Goal: Information Seeking & Learning: Check status

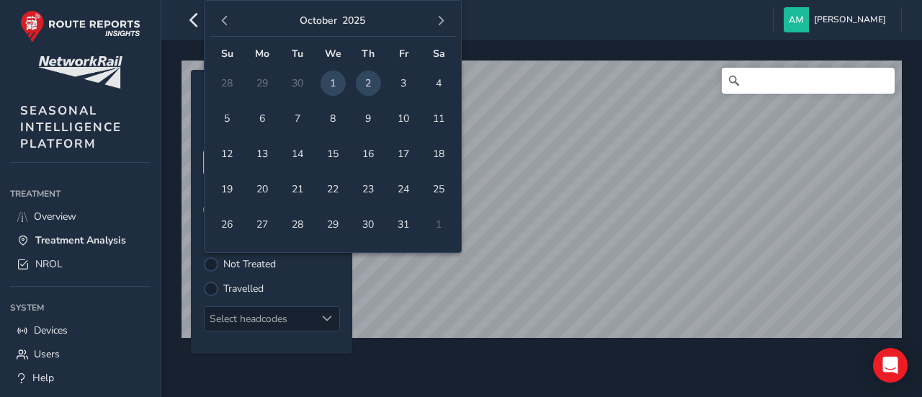
click at [229, 160] on body "Treatment Analysis [PERSON_NAME] Colour Scheme: Dark Dim Light Logout © Mapbox …" at bounding box center [461, 198] width 922 height 397
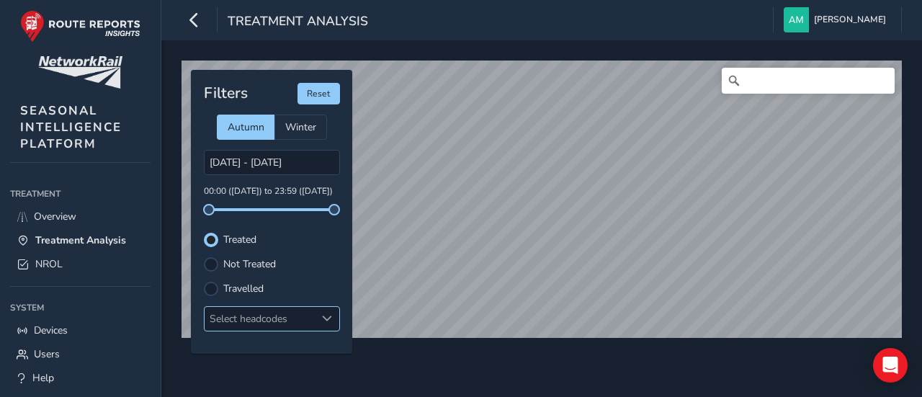
click at [288, 312] on div "Select headcodes" at bounding box center [260, 319] width 111 height 24
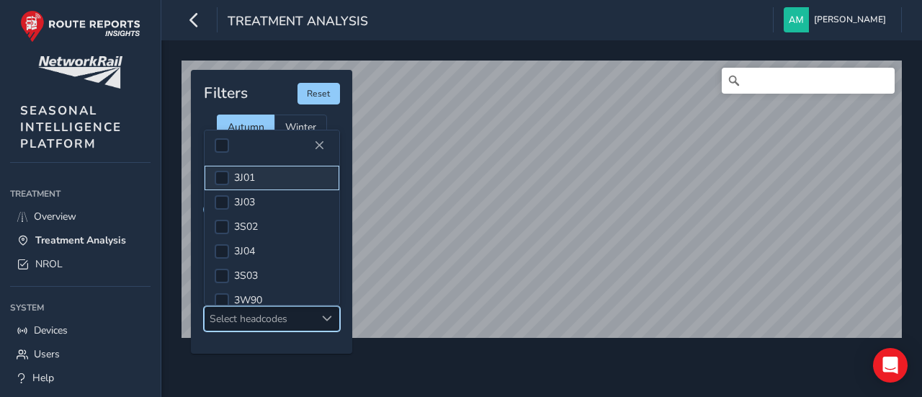
click at [244, 178] on span "3J01" at bounding box center [244, 178] width 21 height 14
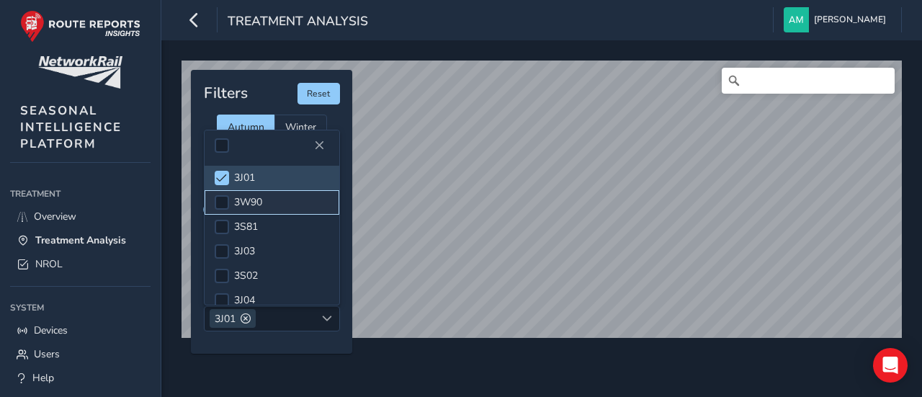
click at [244, 202] on span "3W90" at bounding box center [248, 202] width 28 height 14
click at [266, 183] on li "3J01" at bounding box center [272, 178] width 135 height 25
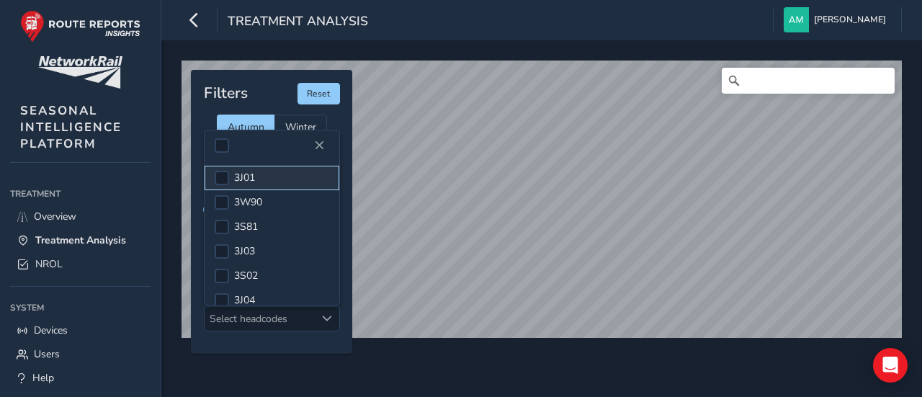
click at [267, 183] on li "3J01" at bounding box center [272, 178] width 135 height 25
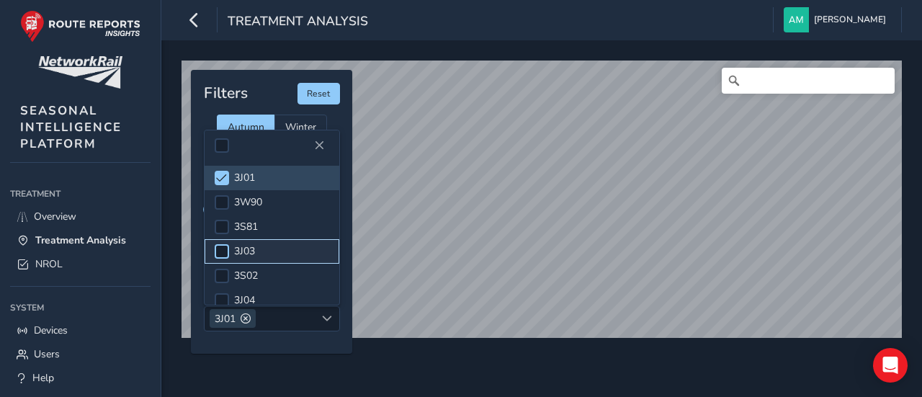
click at [228, 249] on li "3J03" at bounding box center [272, 251] width 135 height 25
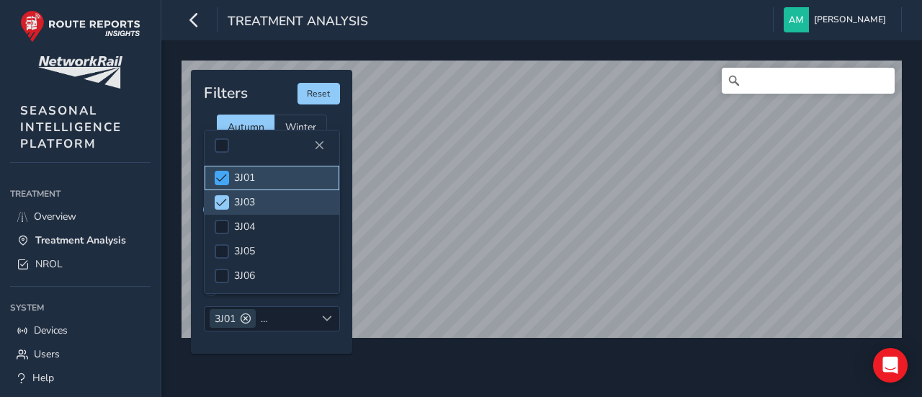
click at [221, 177] on span at bounding box center [221, 178] width 11 height 10
click at [219, 179] on div at bounding box center [222, 178] width 14 height 14
click at [220, 200] on span at bounding box center [221, 202] width 11 height 10
click at [220, 200] on div at bounding box center [222, 202] width 14 height 14
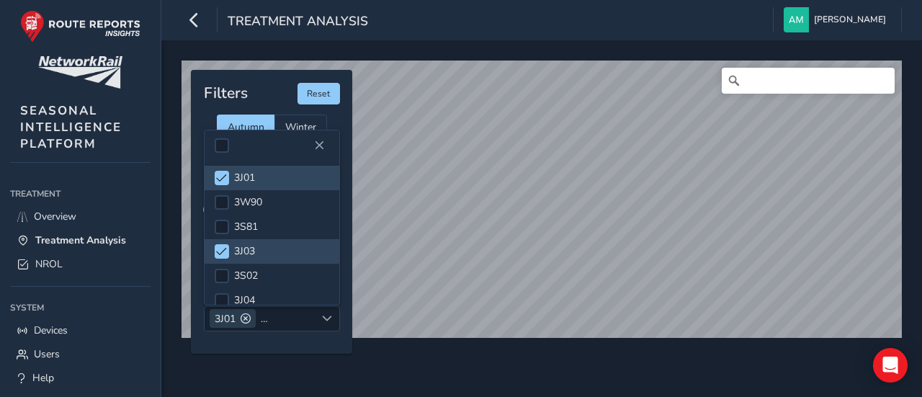
click at [275, 339] on div "Filters Reset Autumn Winter [DATE] - [DATE] 00:00 ([DATE]) to 23:59 ([DATE]) Tr…" at bounding box center [271, 212] width 161 height 284
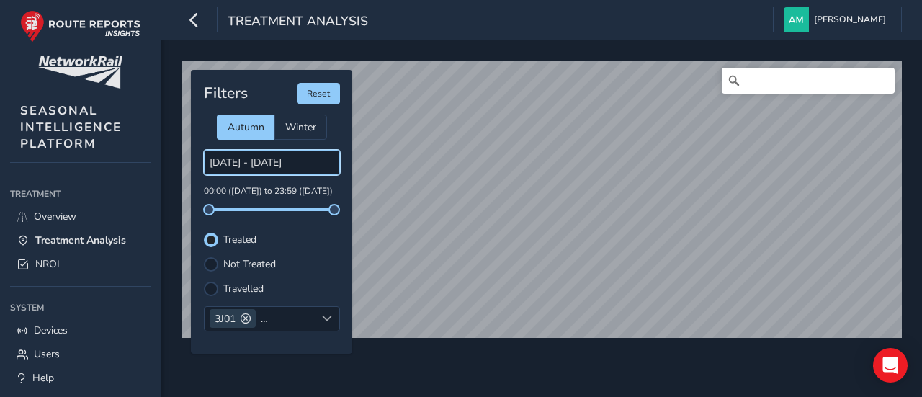
click at [259, 167] on body "Treatment Analysis [PERSON_NAME] Colour Scheme: Dark Dim Light Logout © Mapbox …" at bounding box center [461, 198] width 922 height 397
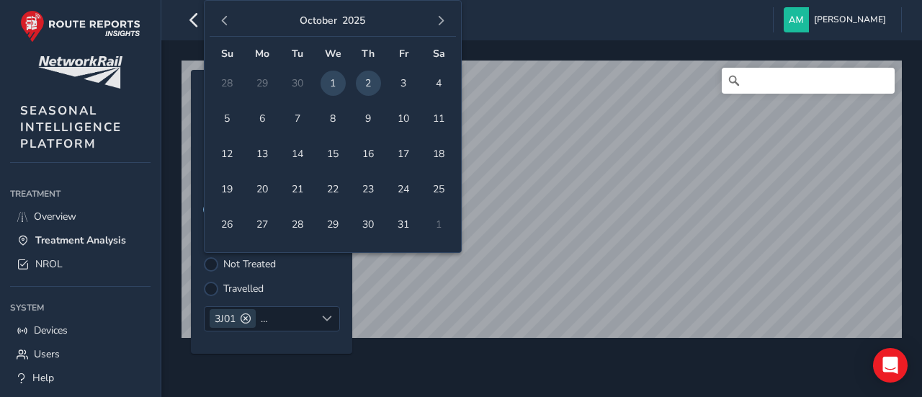
click at [304, 81] on td "30" at bounding box center [297, 83] width 35 height 35
click at [298, 83] on td "30" at bounding box center [297, 83] width 35 height 35
click at [220, 16] on span "button" at bounding box center [225, 21] width 10 height 10
click at [291, 226] on span "30" at bounding box center [297, 224] width 25 height 25
click at [440, 22] on span "button" at bounding box center [441, 21] width 10 height 10
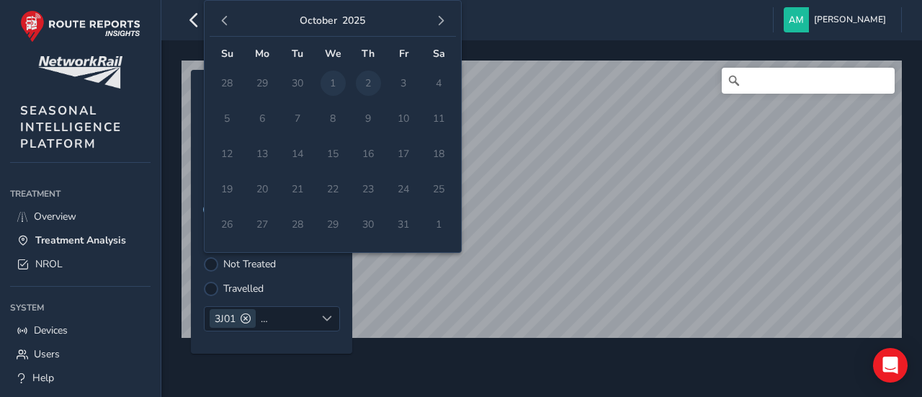
click at [333, 86] on td "1" at bounding box center [333, 83] width 35 height 35
click at [290, 288] on div "Travelled" at bounding box center [272, 289] width 136 height 14
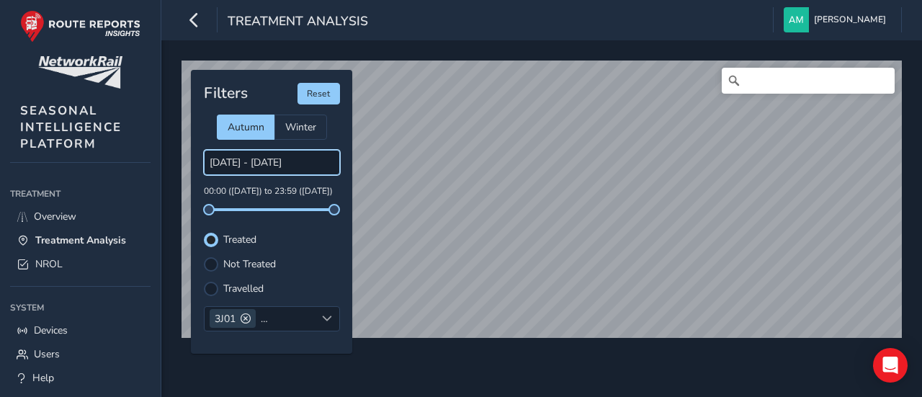
click at [294, 159] on body "Treatment Analysis [PERSON_NAME] Colour Scheme: Dark Dim Light Logout © Mapbox …" at bounding box center [461, 198] width 922 height 397
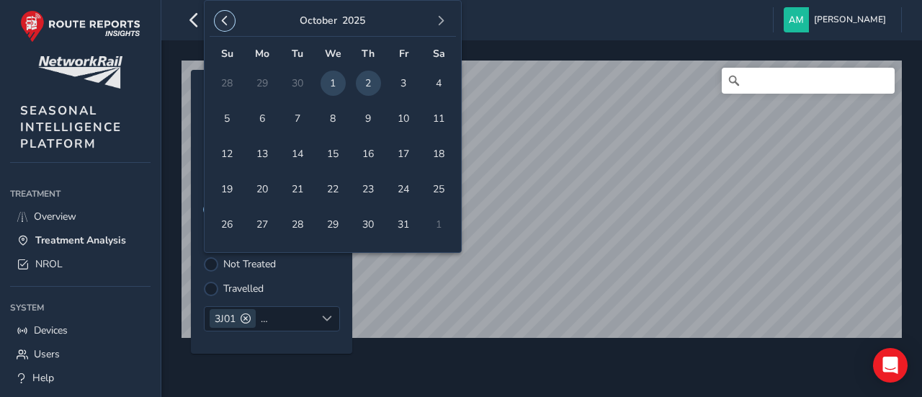
click at [231, 19] on button "button" at bounding box center [225, 21] width 20 height 20
click at [246, 316] on span at bounding box center [246, 318] width 10 height 10
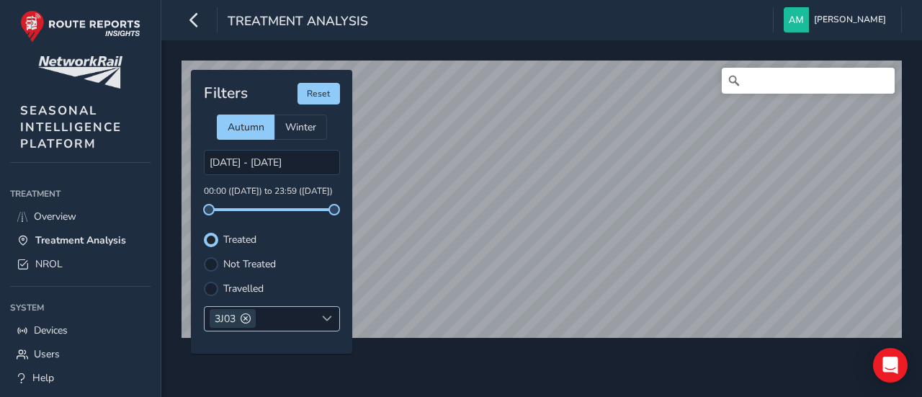
click at [246, 316] on span at bounding box center [246, 318] width 10 height 10
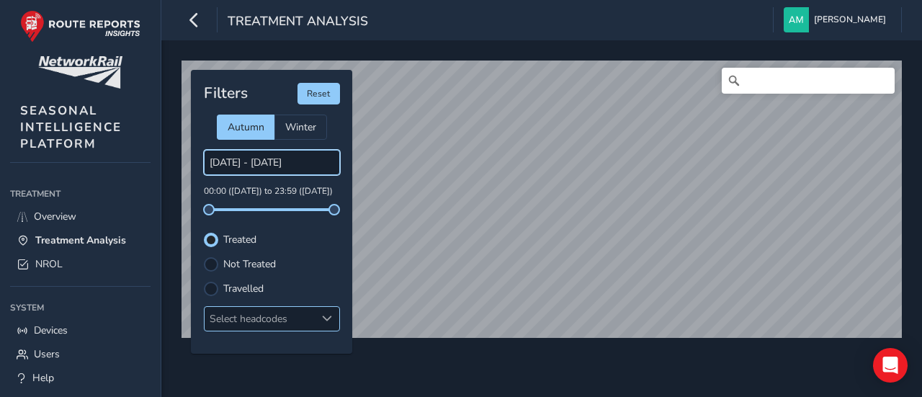
click at [256, 164] on body "Treatment Analysis [PERSON_NAME] Colour Scheme: Dark Dim Light Logout © Mapbox …" at bounding box center [461, 198] width 922 height 397
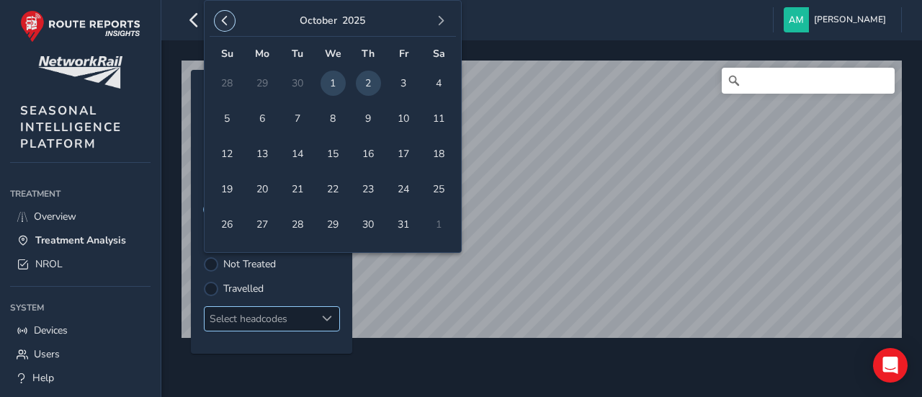
click at [218, 19] on button "button" at bounding box center [225, 21] width 20 height 20
click at [264, 229] on span "29" at bounding box center [262, 224] width 25 height 25
click at [295, 228] on span "30" at bounding box center [297, 224] width 25 height 25
type input "[DATE] - [DATE]"
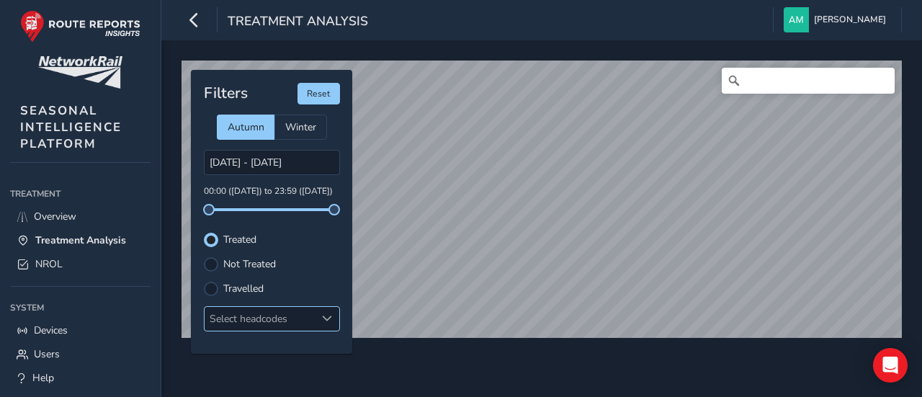
click at [298, 319] on div "Select headcodes" at bounding box center [260, 319] width 111 height 24
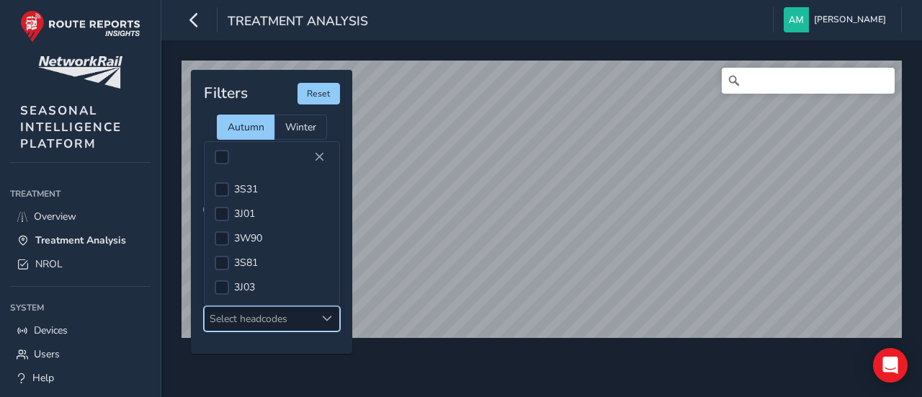
click at [254, 330] on div "Filters Reset Autumn Winter [DATE] - [DATE] 00:00 ([DATE]) to 23:59 ([DATE]) Tr…" at bounding box center [271, 212] width 161 height 284
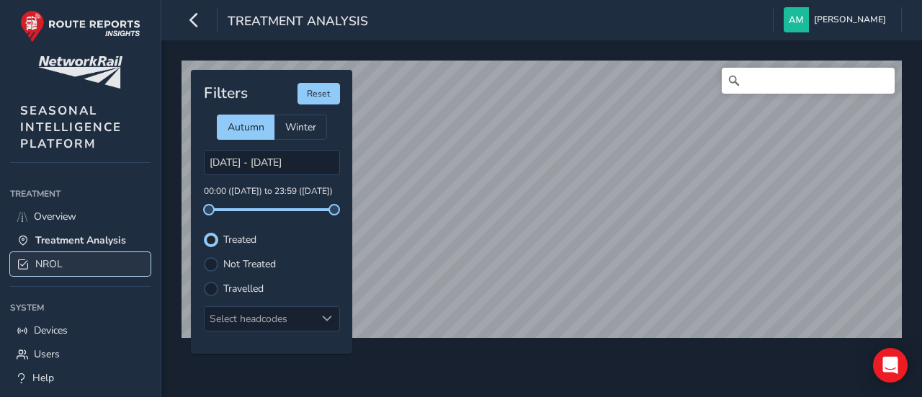
click at [87, 257] on link "NROL" at bounding box center [80, 264] width 141 height 24
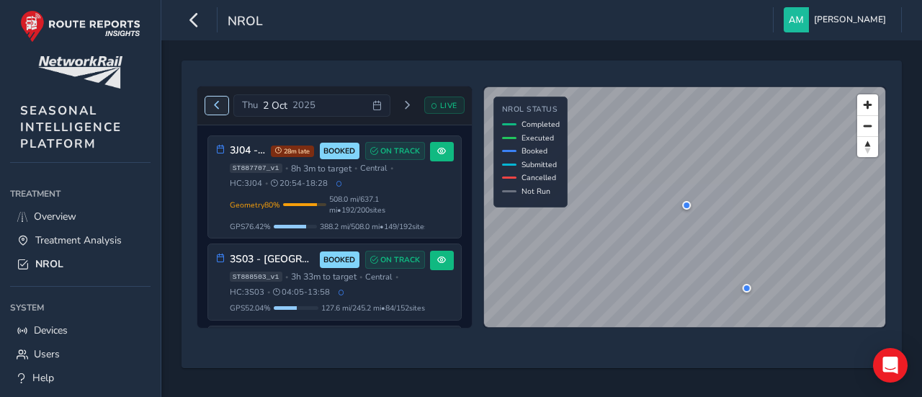
click at [213, 106] on span "Previous day" at bounding box center [217, 105] width 9 height 9
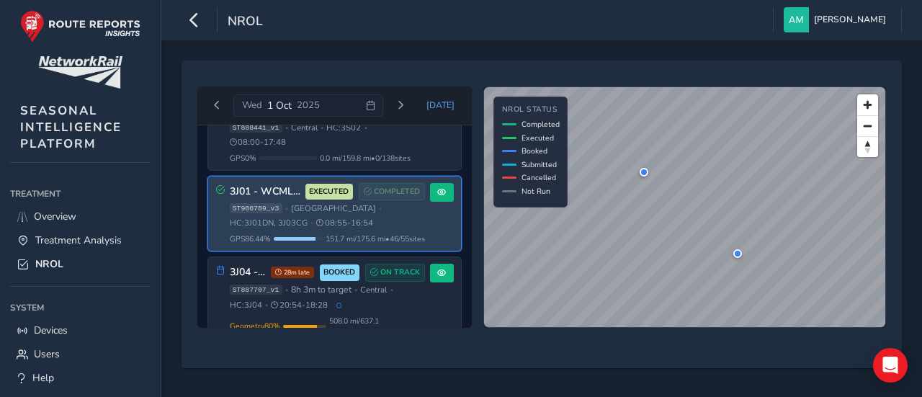
scroll to position [72, 0]
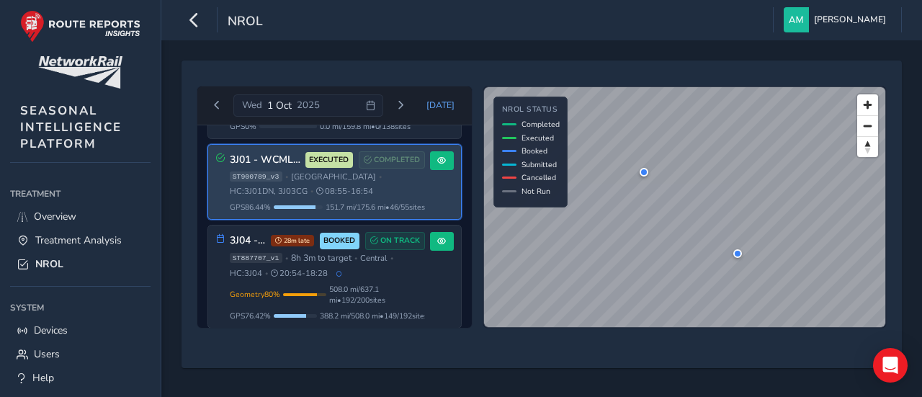
click at [373, 186] on span "08:55 - 16:54" at bounding box center [344, 191] width 57 height 11
click at [437, 158] on span at bounding box center [441, 160] width 9 height 9
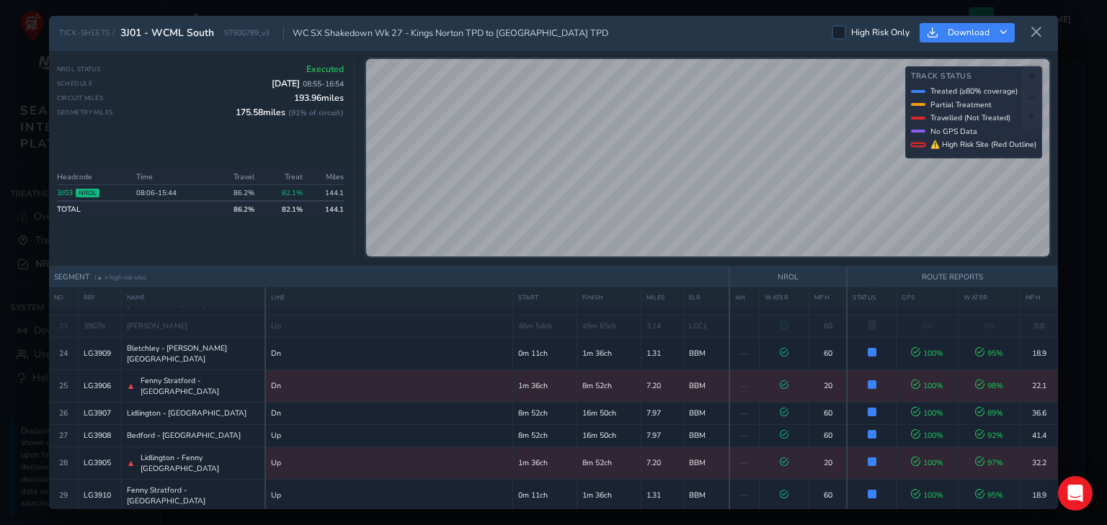
scroll to position [783, 0]
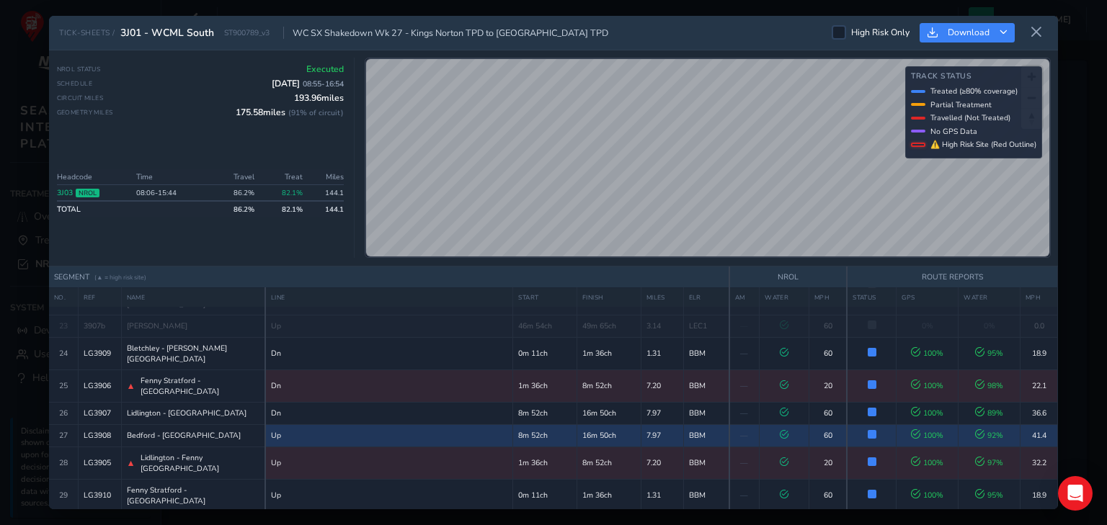
click at [796, 54] on div "NROL Status Executed Schedule [DATE] 08:55 - 16:54 Circuit Miles 193.96 miles G…" at bounding box center [553, 158] width 1009 height 216
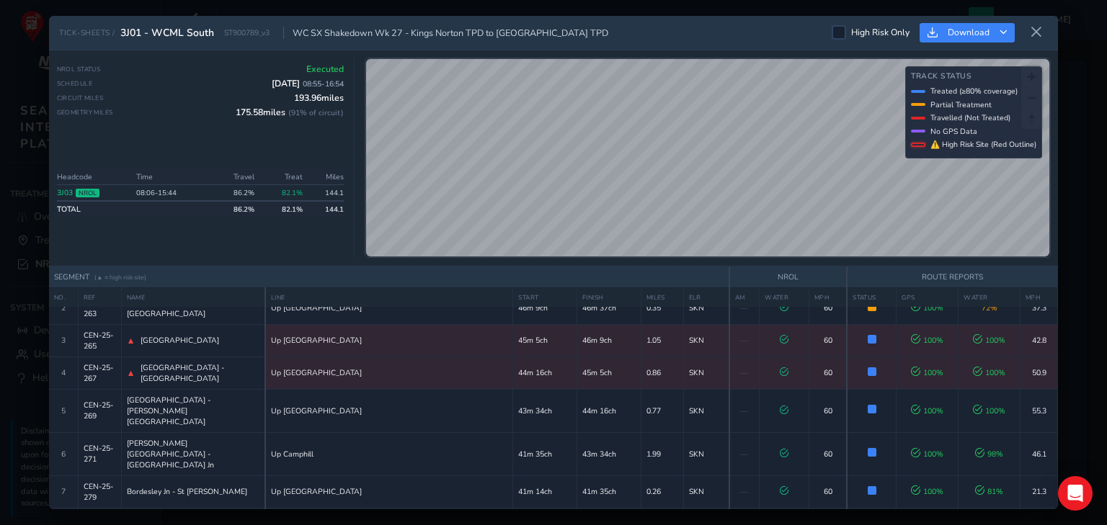
scroll to position [0, 0]
